Goal: Understand process/instructions

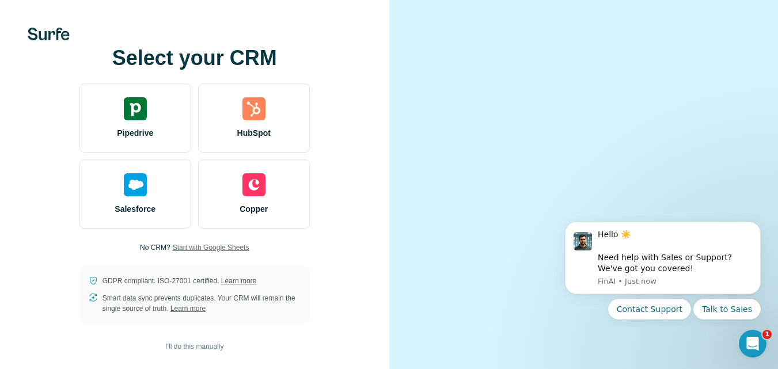
click at [182, 253] on span "Start with Google Sheets" at bounding box center [211, 248] width 77 height 10
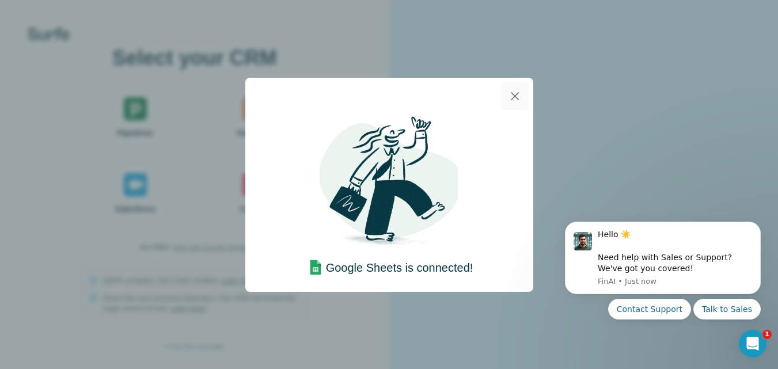
click at [517, 93] on icon "button" at bounding box center [515, 96] width 14 height 14
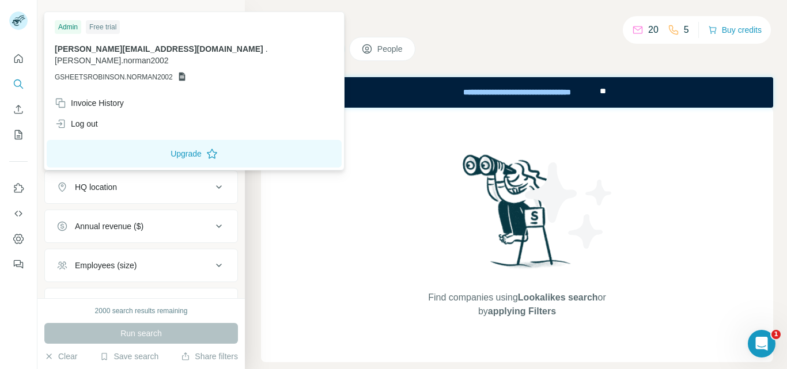
click at [24, 16] on rect at bounding box center [18, 21] width 18 height 18
click at [20, 186] on icon "Use Surfe on LinkedIn" at bounding box center [19, 187] width 10 height 9
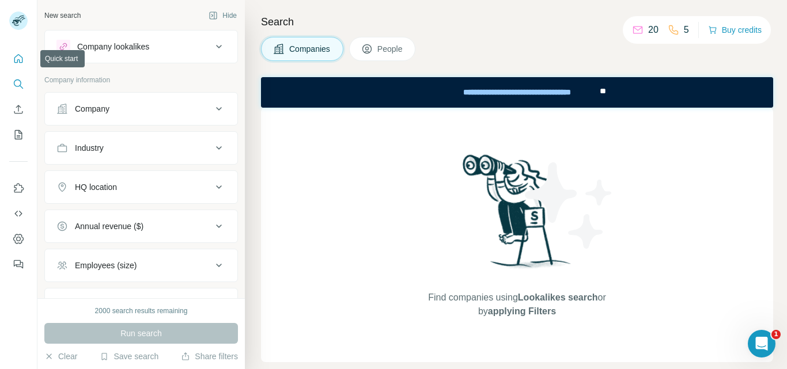
click at [27, 61] on button "Quick start" at bounding box center [18, 58] width 18 height 21
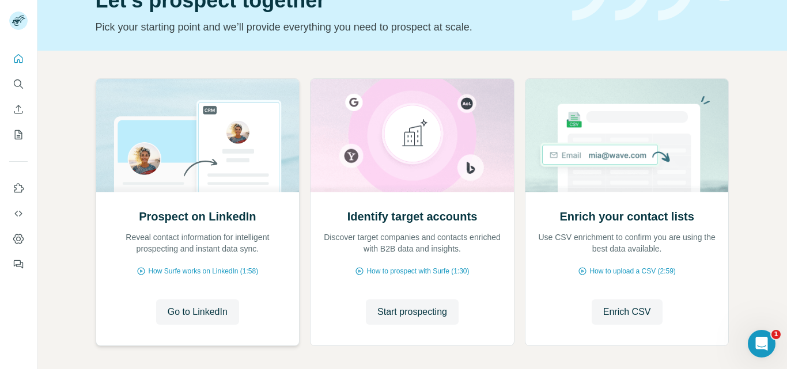
scroll to position [115, 0]
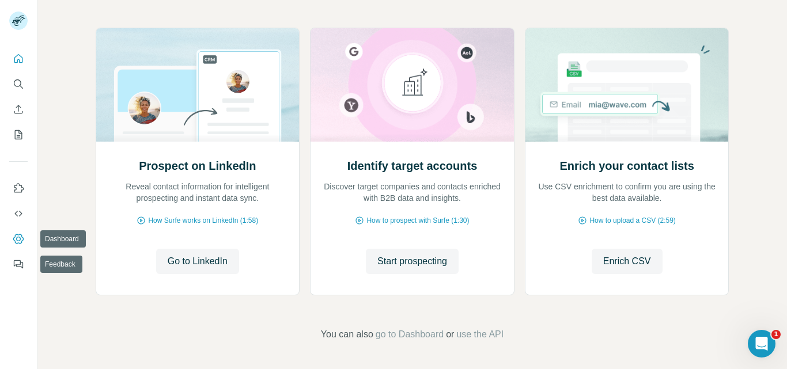
click at [25, 239] on button "Dashboard" at bounding box center [18, 239] width 18 height 21
